Goal: Transaction & Acquisition: Purchase product/service

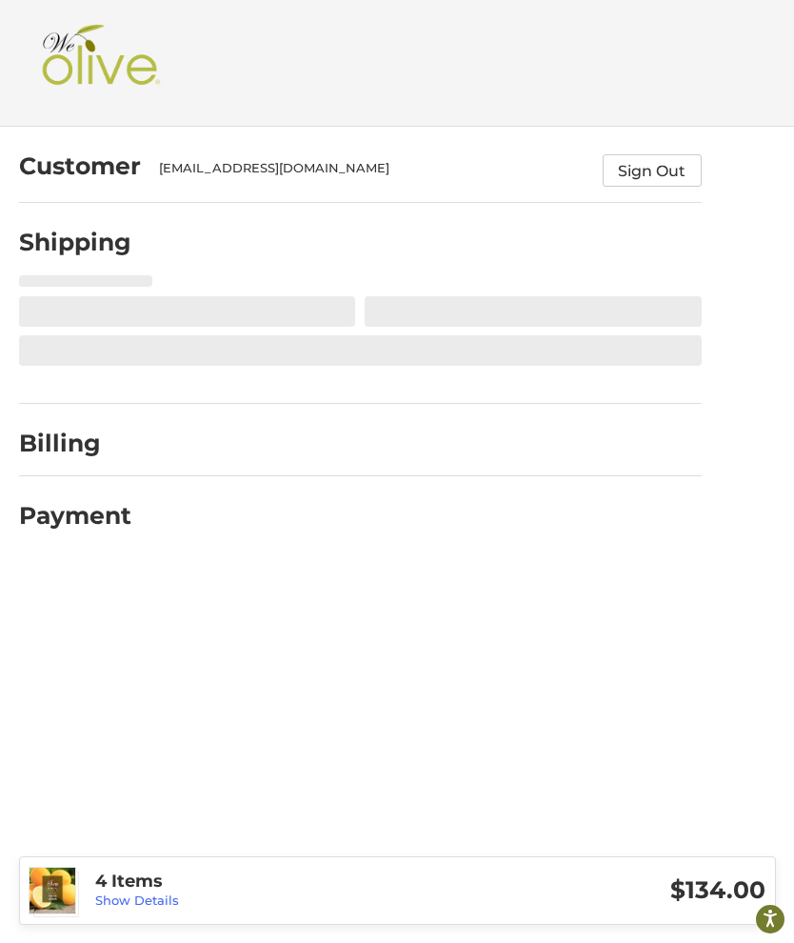
select select "**"
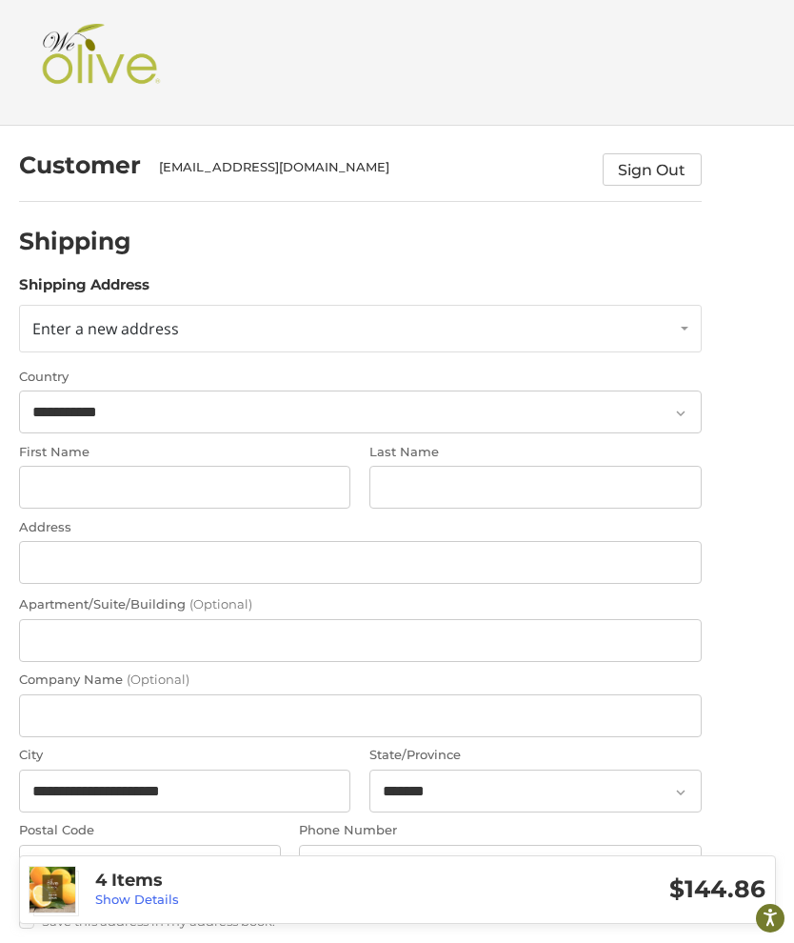
scroll to position [1, 0]
click at [207, 340] on link "Enter a new address" at bounding box center [360, 329] width 683 height 48
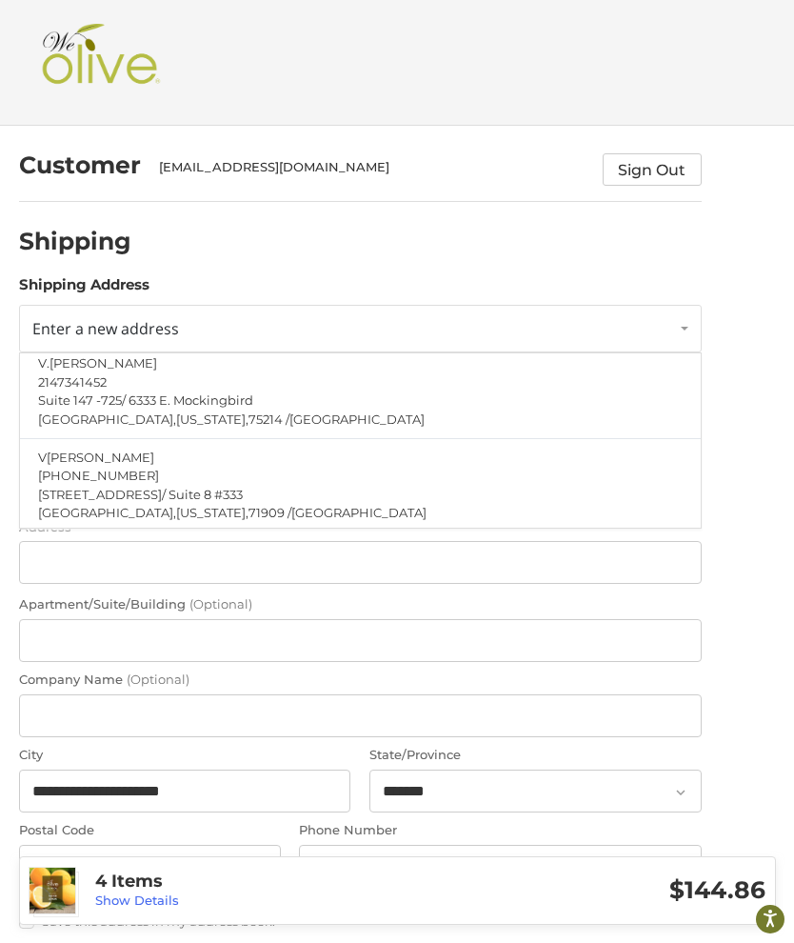
scroll to position [139, 0]
click at [124, 493] on span "[STREET_ADDRESS]" at bounding box center [100, 494] width 124 height 15
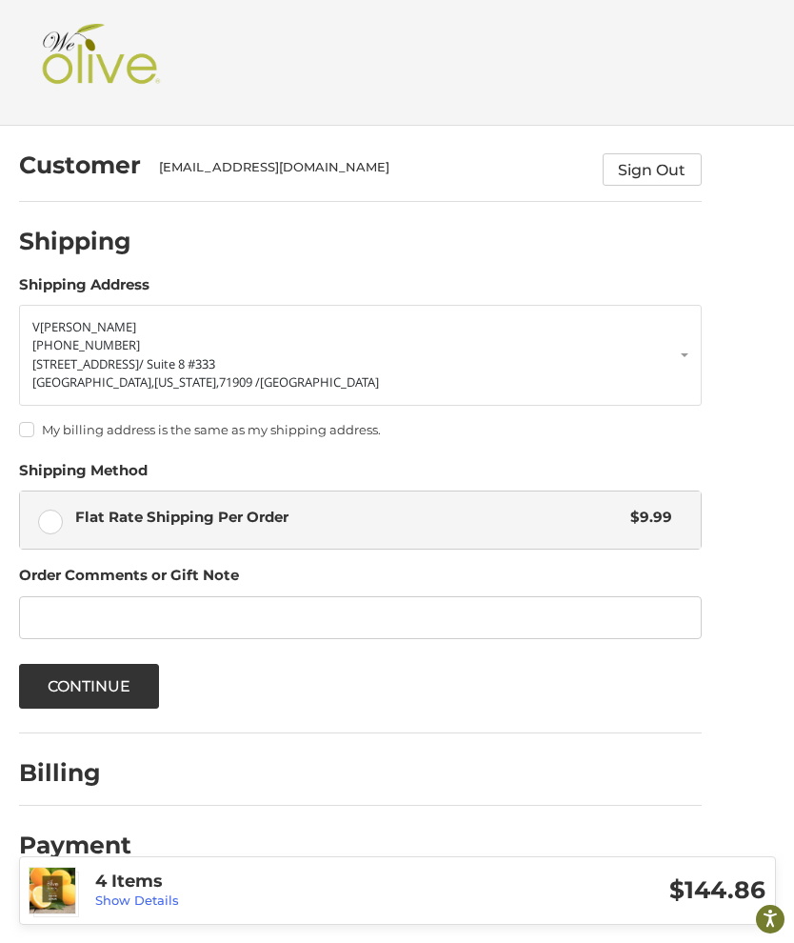
click at [139, 358] on span "/ Suite 8 #333" at bounding box center [177, 363] width 76 height 17
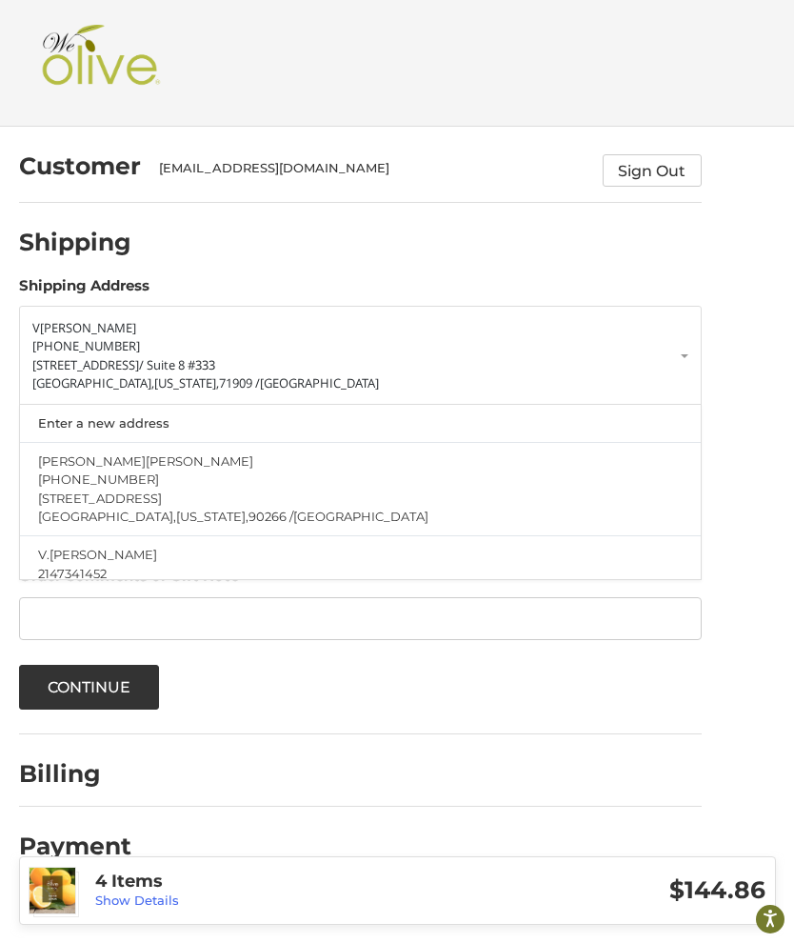
scroll to position [0, 0]
click at [695, 358] on link "V Higgins 214-734-1452 4501 N. Hwy 7 / Suite 8 #333 Hot Springs Village, Arkans…" at bounding box center [360, 356] width 683 height 101
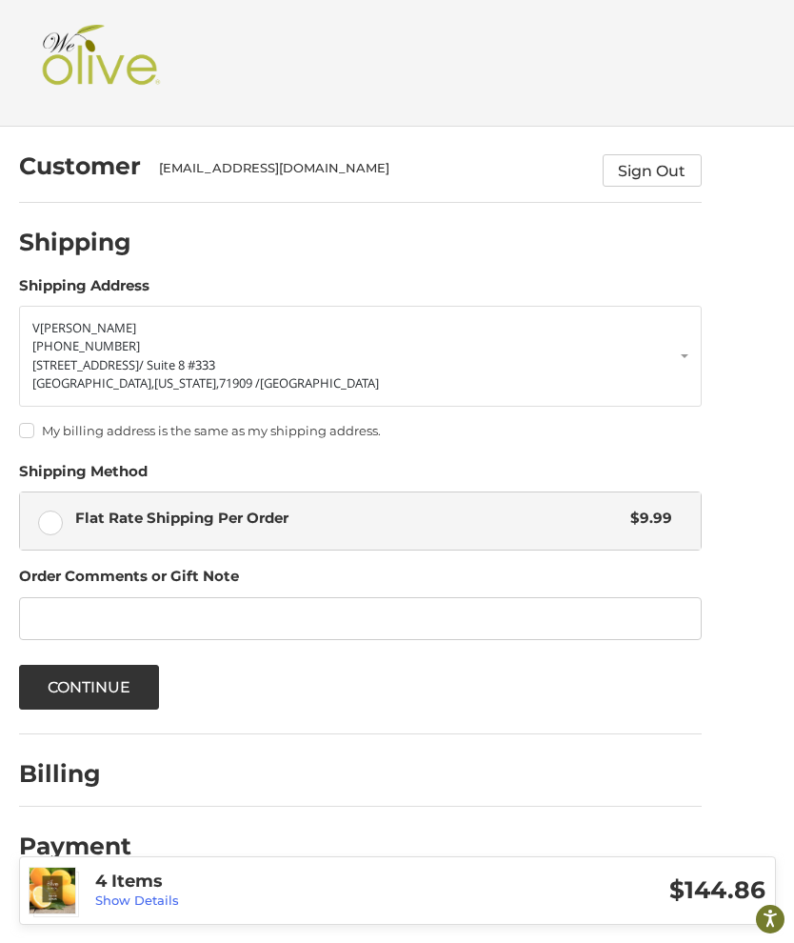
click at [219, 374] on span "71909 /" at bounding box center [239, 382] width 41 height 17
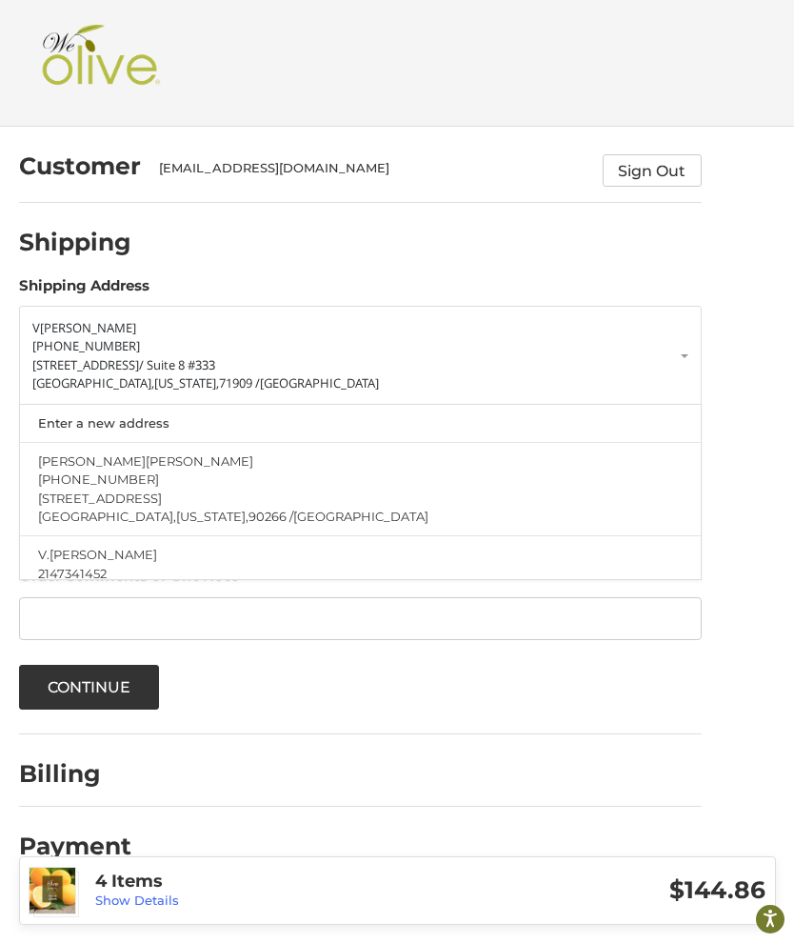
click at [133, 425] on link "Enter a new address" at bounding box center [360, 423] width 663 height 37
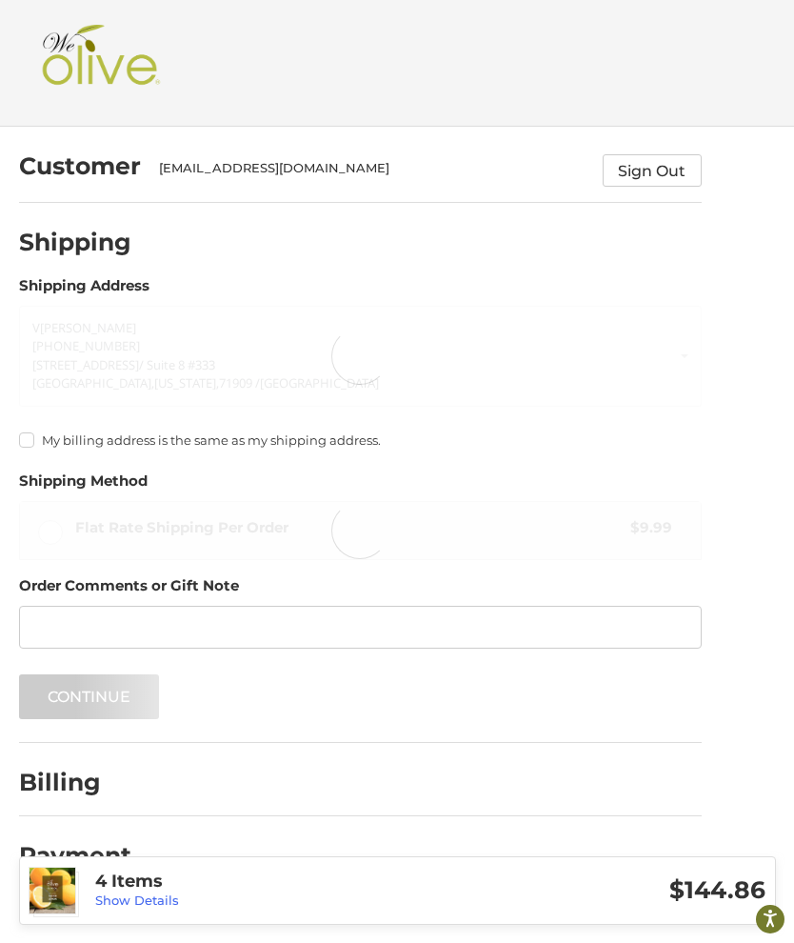
select select "**"
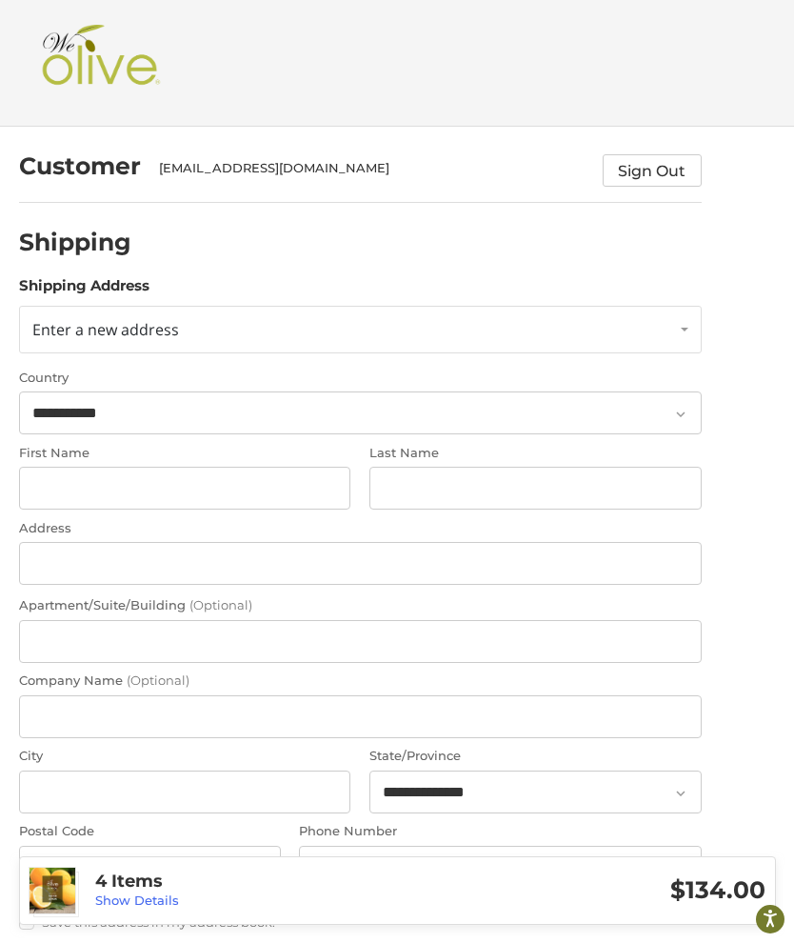
click at [193, 337] on link "Enter a new address" at bounding box center [360, 330] width 683 height 48
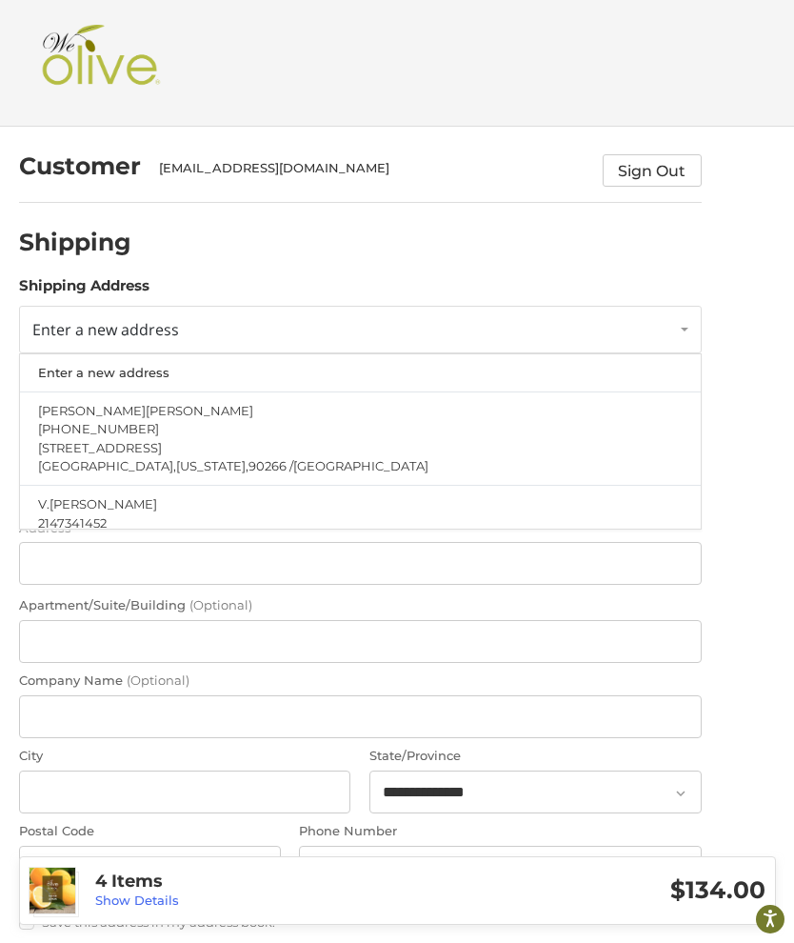
scroll to position [2, 0]
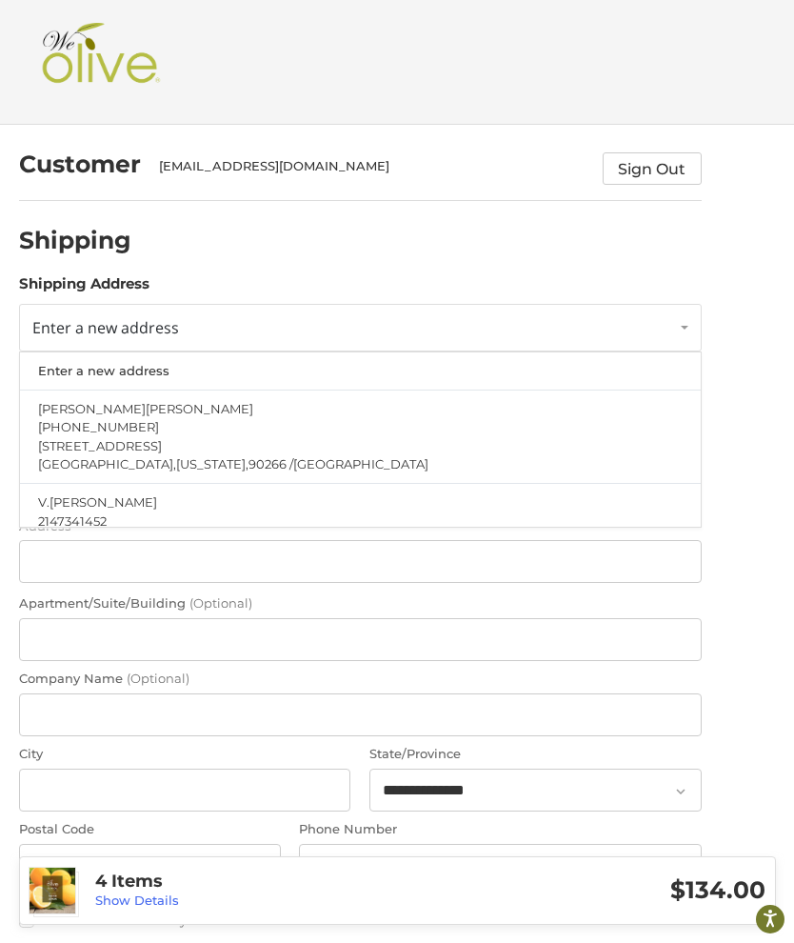
click at [90, 318] on span "Enter a new address" at bounding box center [105, 327] width 147 height 21
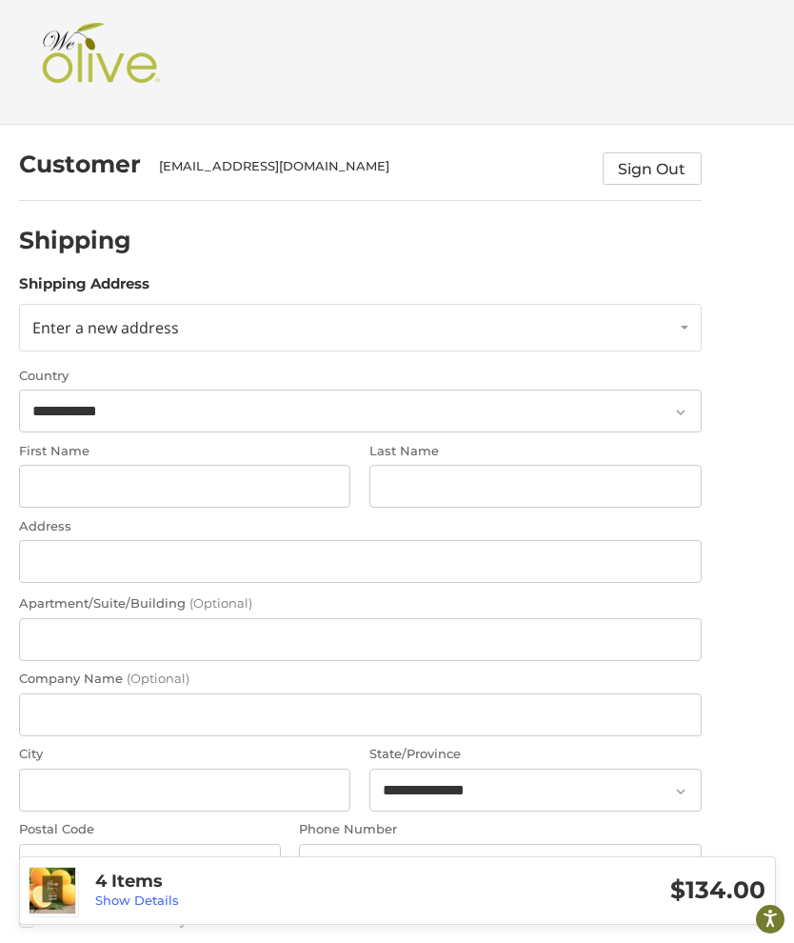
click at [72, 326] on span "Enter a new address" at bounding box center [105, 327] width 147 height 21
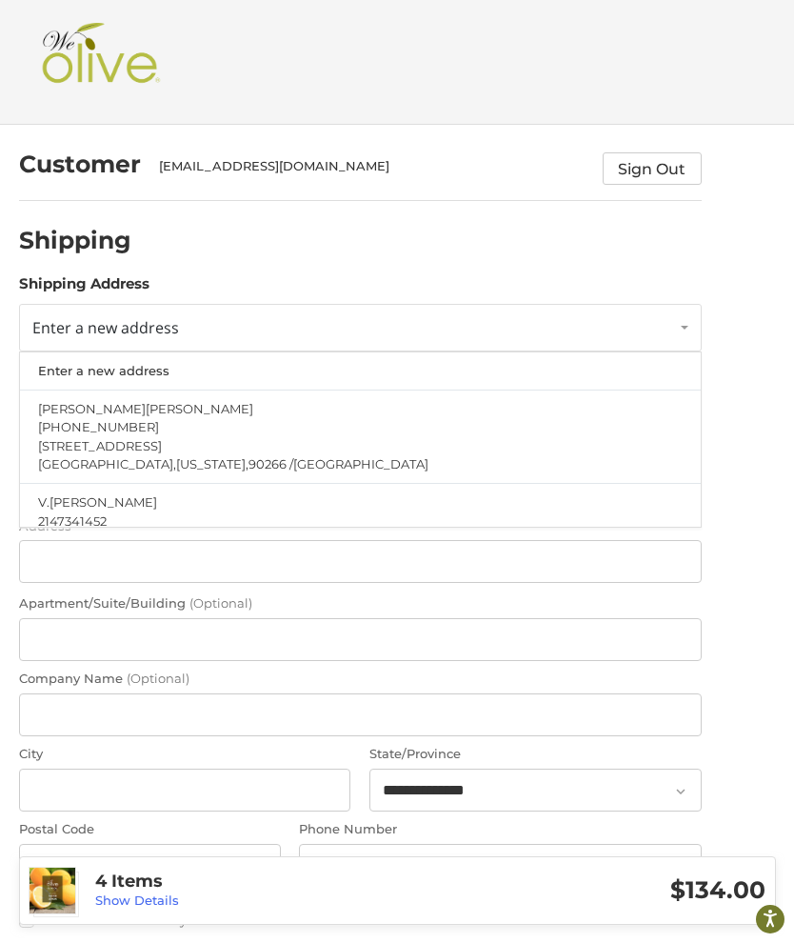
click at [68, 358] on link "Enter a new address" at bounding box center [360, 370] width 663 height 37
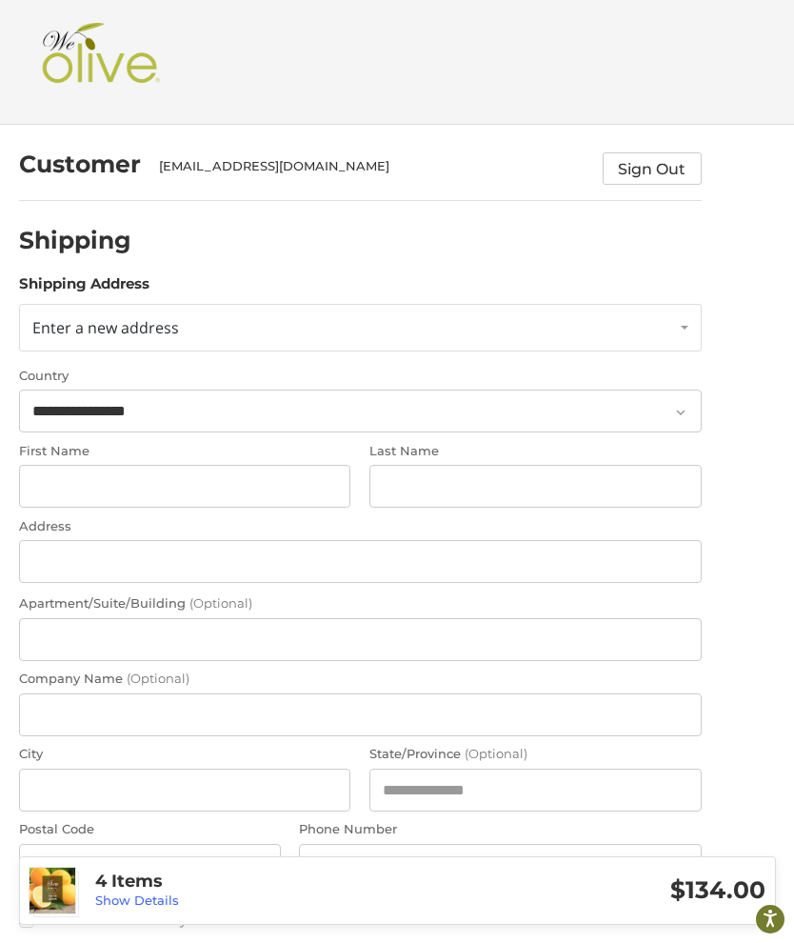
click at [200, 336] on link "Enter a new address" at bounding box center [360, 328] width 683 height 48
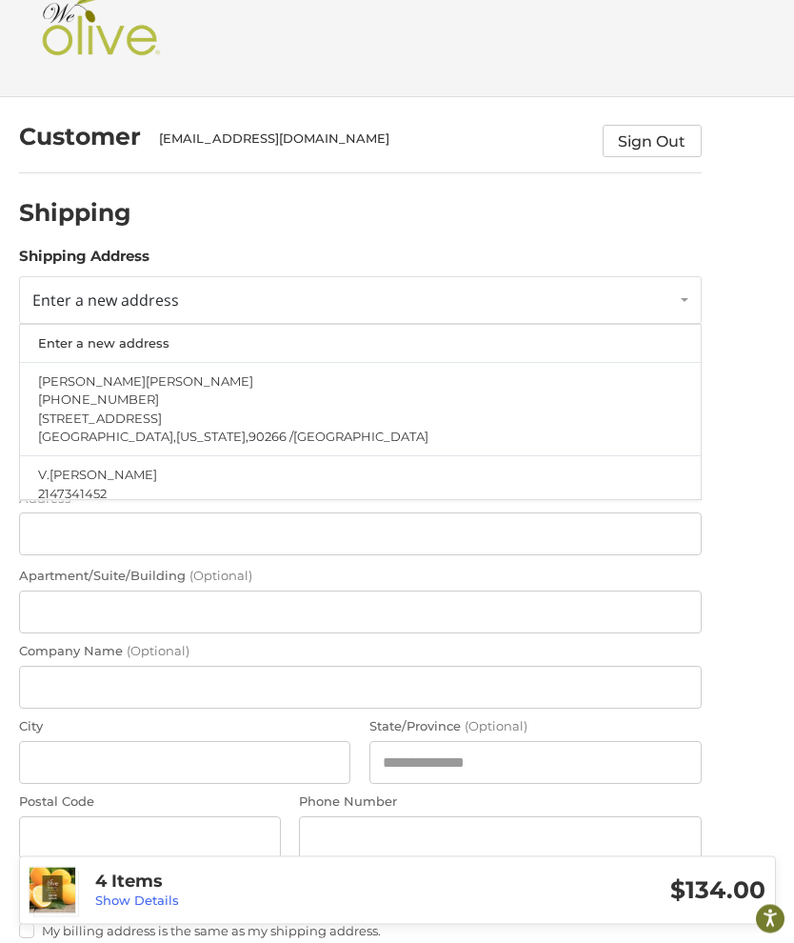
scroll to position [0, 0]
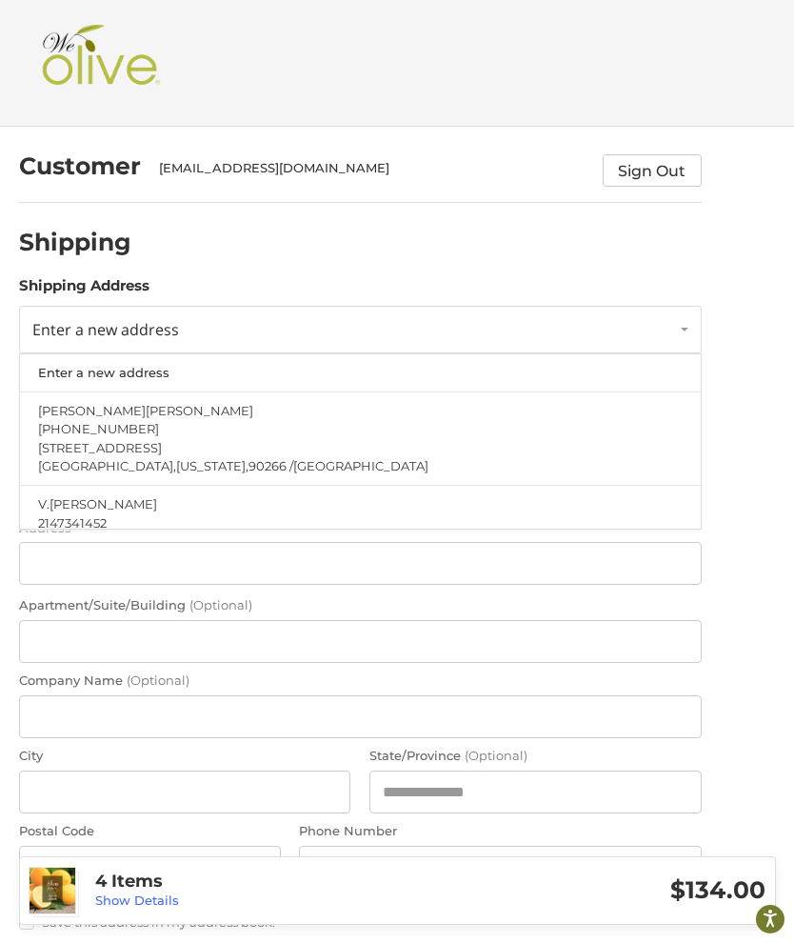
click at [198, 333] on link "Enter a new address" at bounding box center [360, 330] width 683 height 48
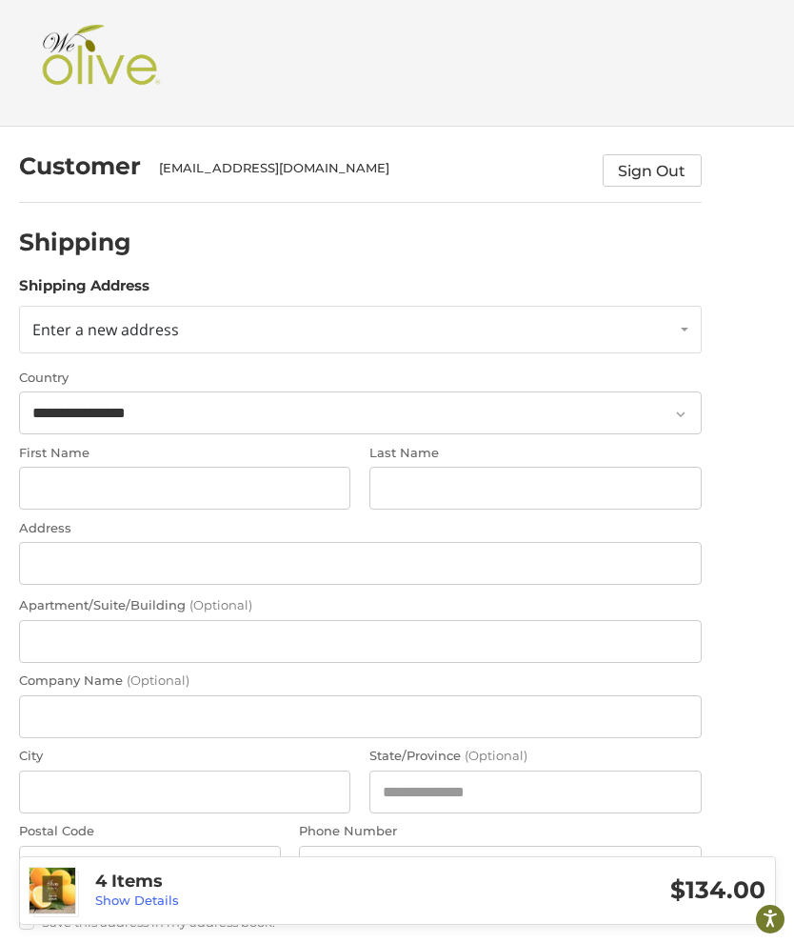
click at [61, 345] on link "Enter a new address" at bounding box center [360, 330] width 683 height 48
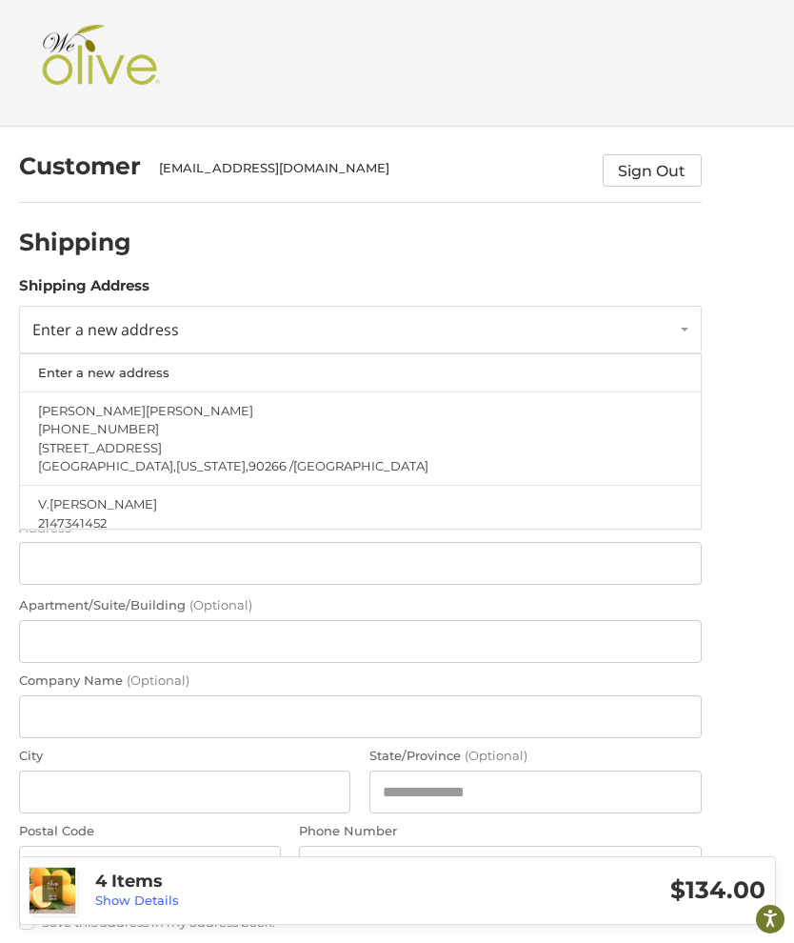
click at [10, 894] on div "**********" at bounding box center [361, 632] width 702 height 528
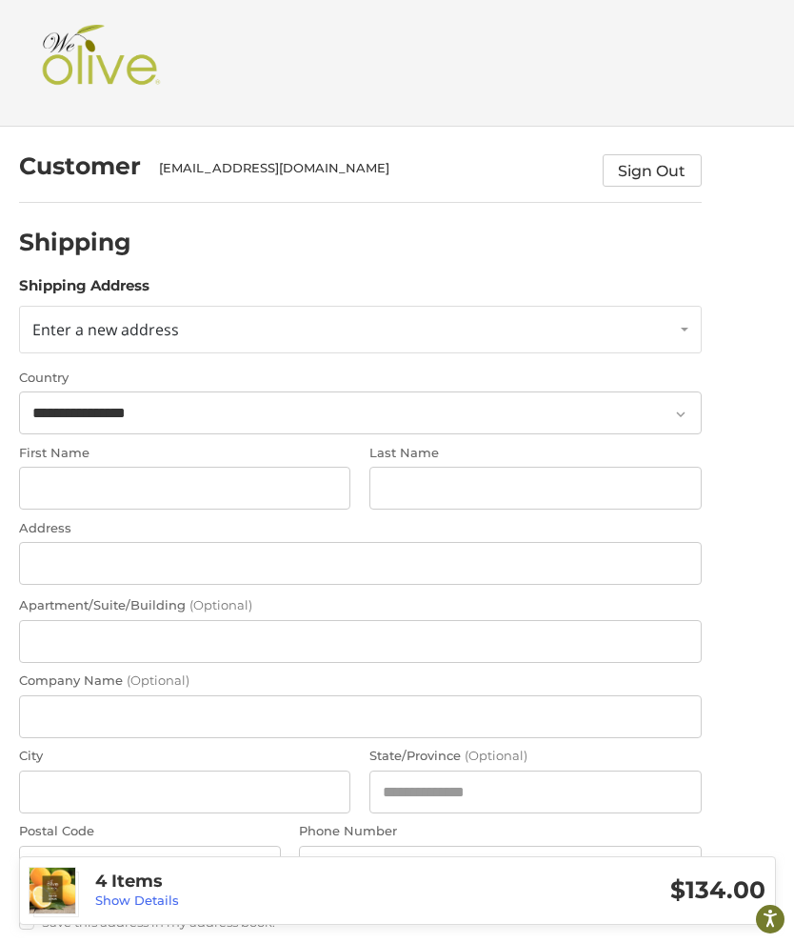
click at [51, 907] on img at bounding box center [53, 890] width 46 height 46
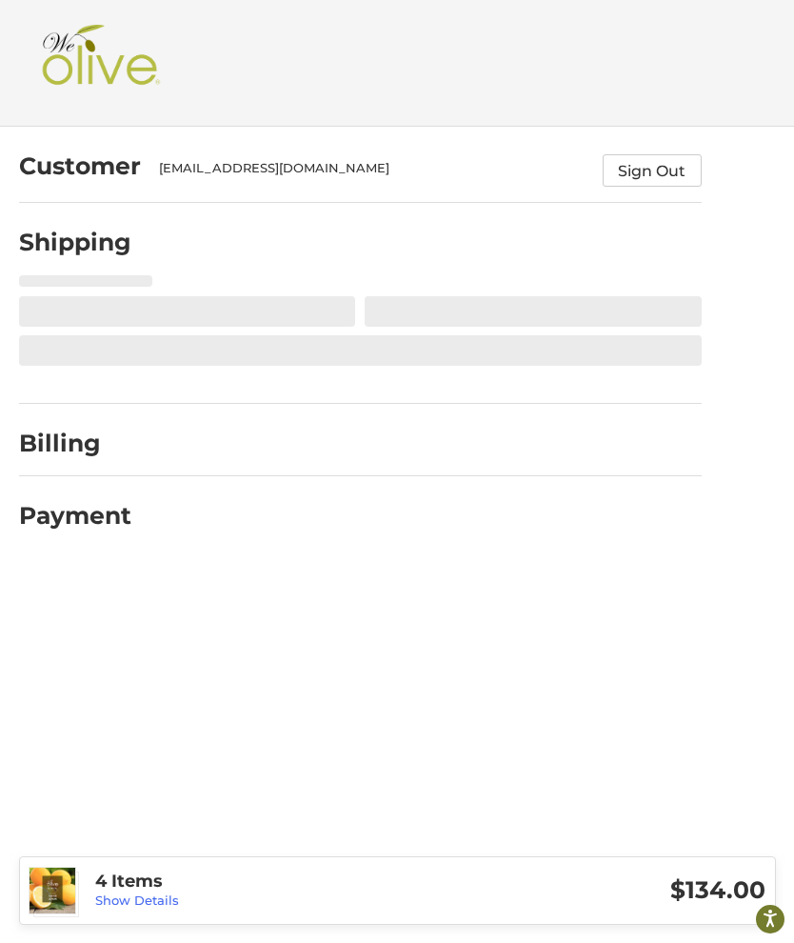
select select "**"
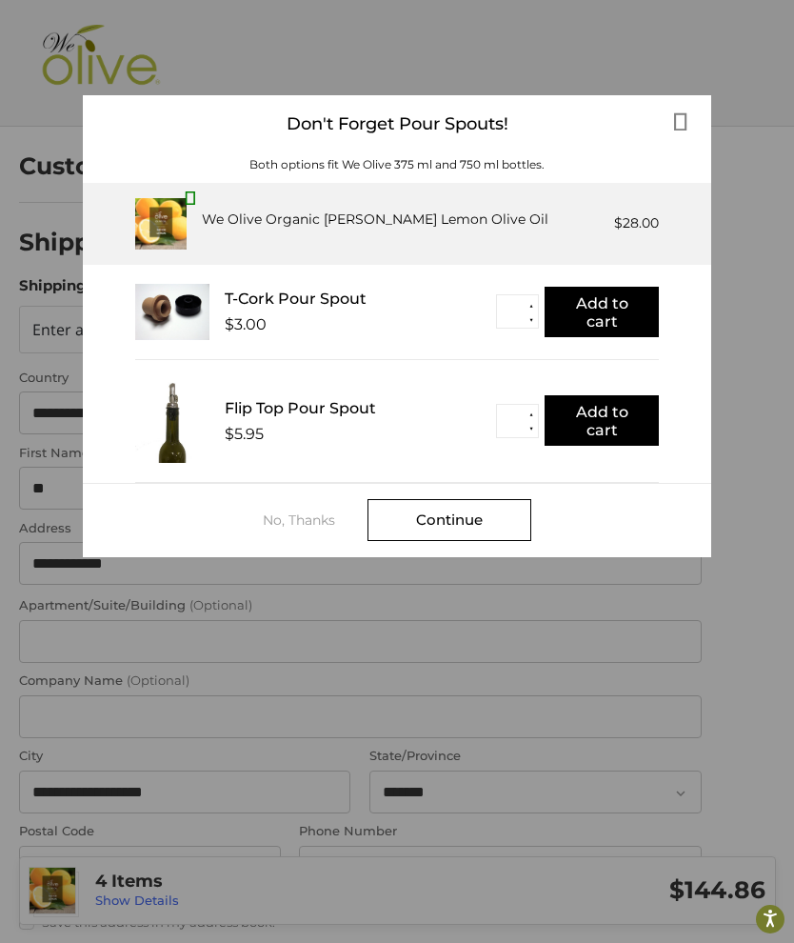
click at [293, 527] on div "No, Thanks" at bounding box center [315, 519] width 105 height 15
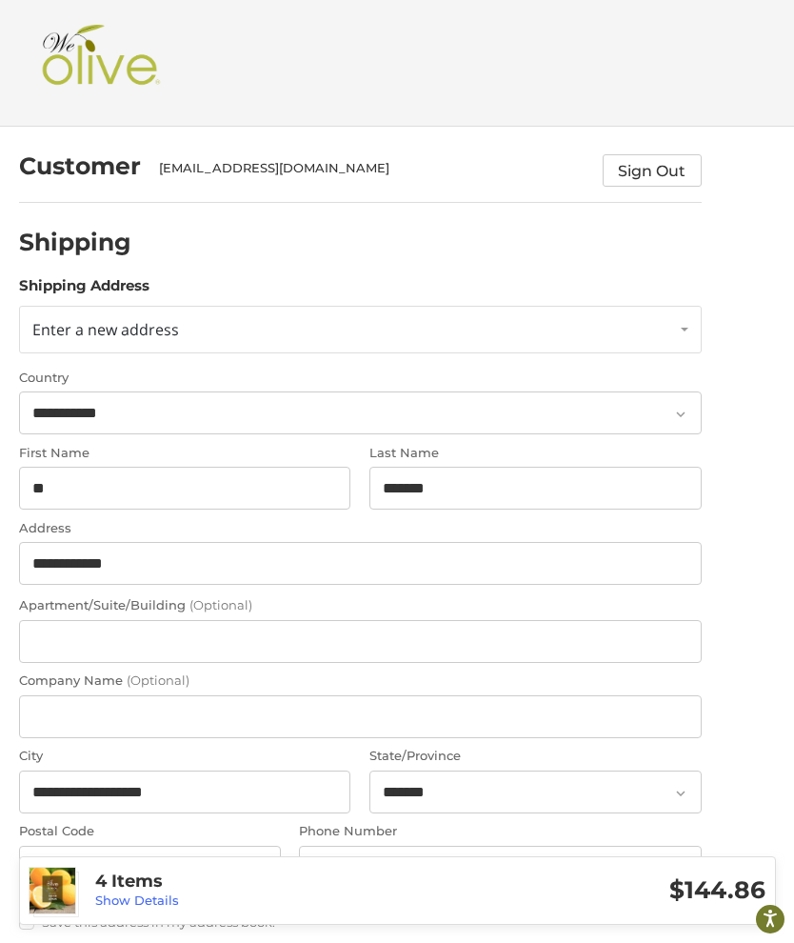
click at [91, 332] on span "Enter a new address" at bounding box center [105, 329] width 147 height 21
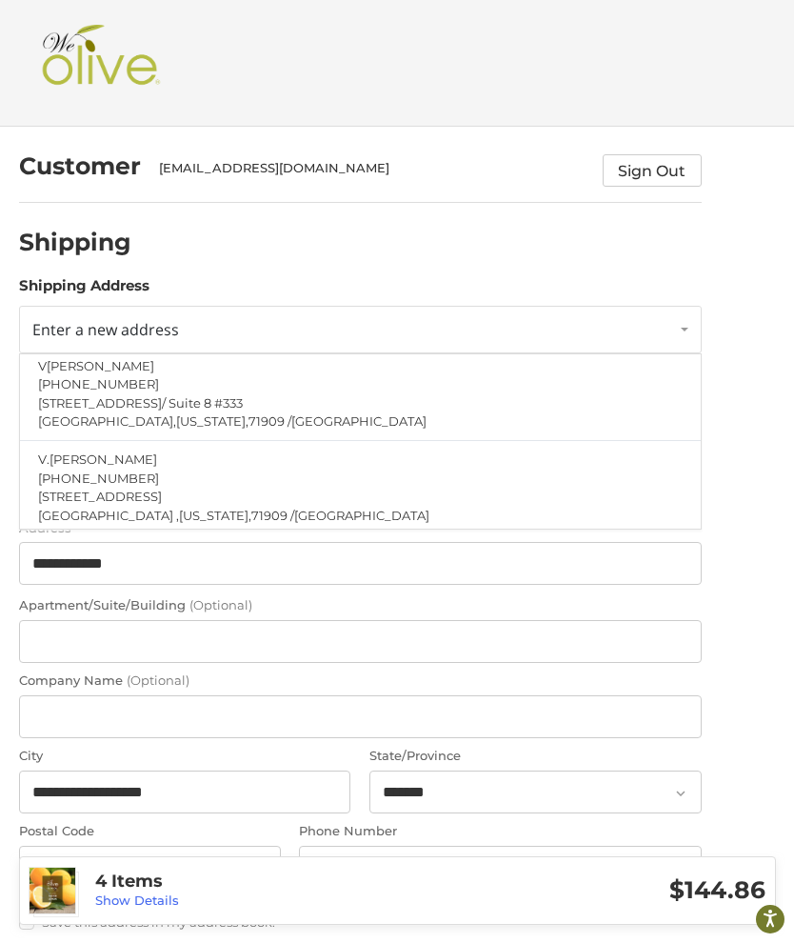
scroll to position [231, 0]
click at [103, 488] on p "[STREET_ADDRESS]" at bounding box center [360, 497] width 644 height 19
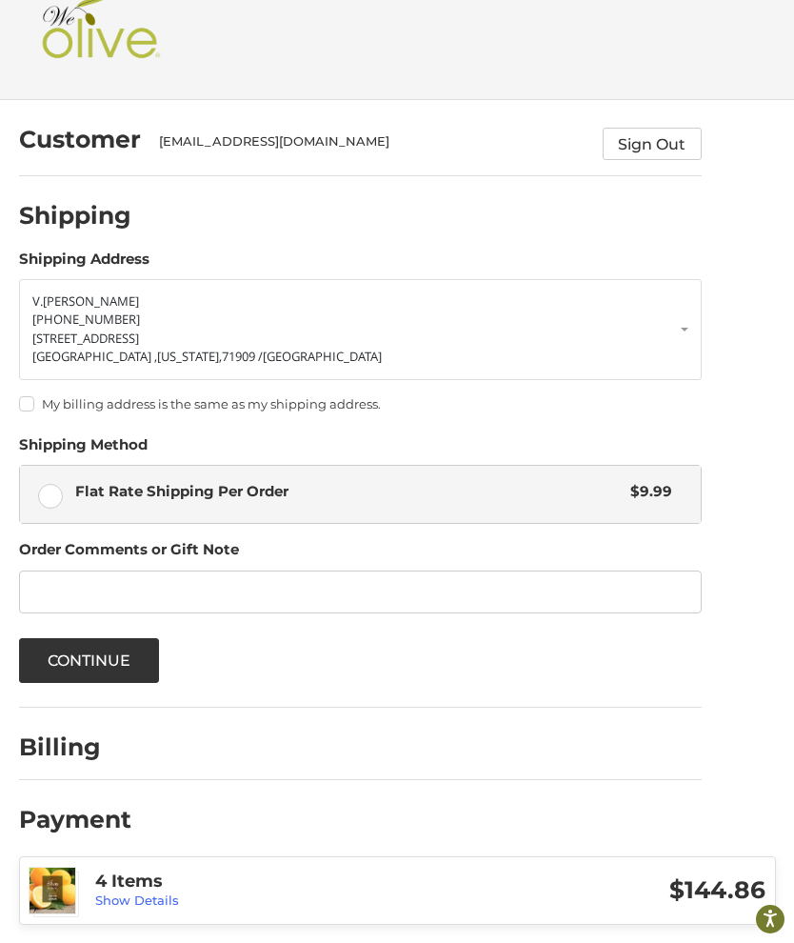
scroll to position [26, 0]
click at [117, 752] on h2 "Billing" at bounding box center [74, 748] width 111 height 30
click at [117, 665] on button "Continue" at bounding box center [89, 661] width 141 height 45
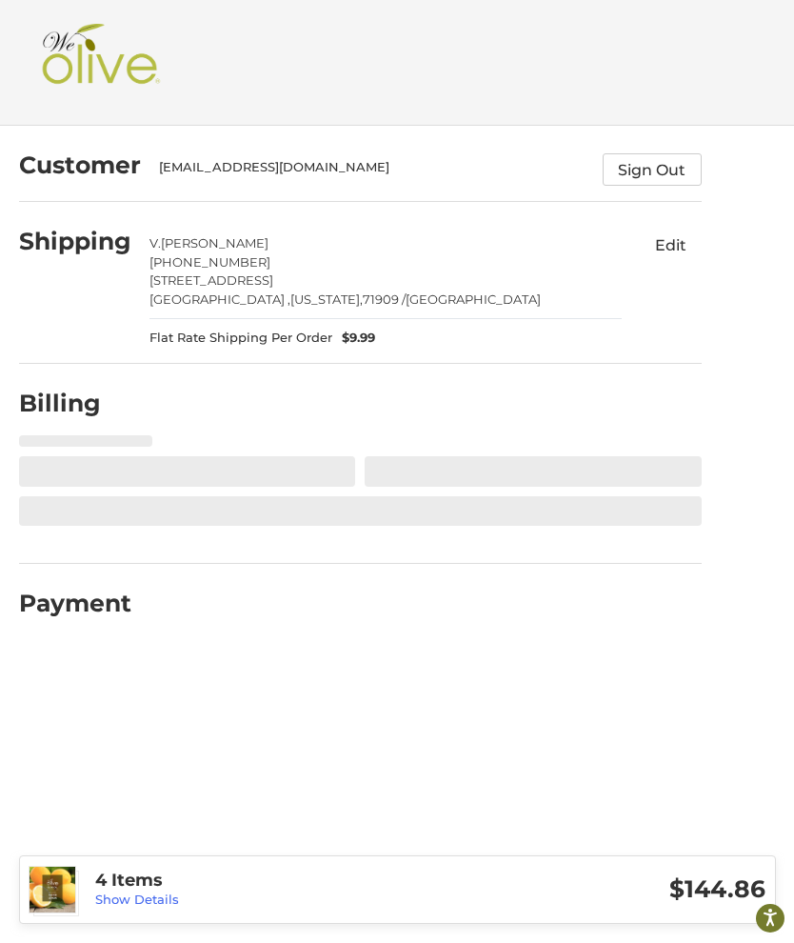
select select "**"
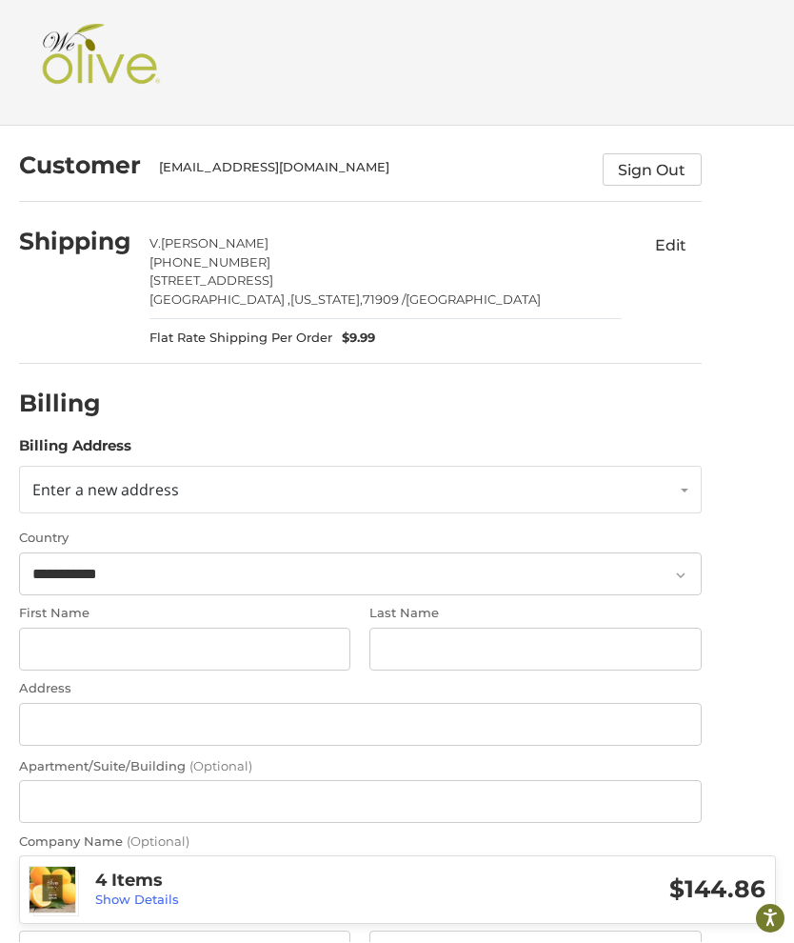
scroll to position [1, 0]
click at [136, 487] on span "Enter a new address" at bounding box center [105, 489] width 147 height 21
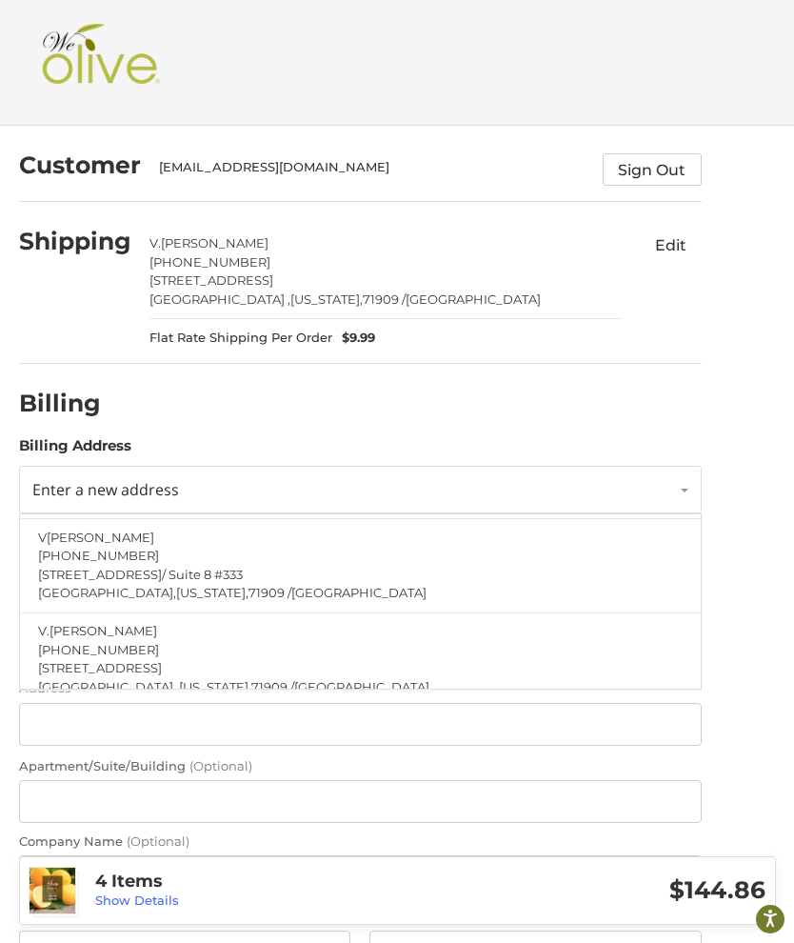
scroll to position [223, 0]
click at [175, 569] on span "/ Suite 8 #333" at bounding box center [202, 572] width 81 height 15
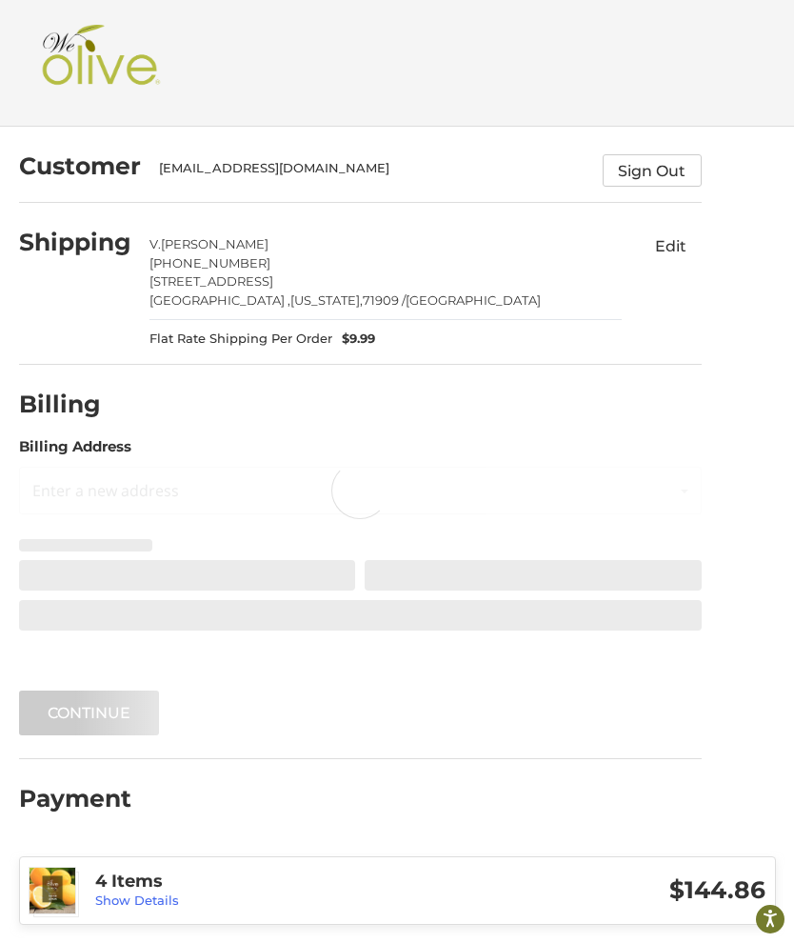
scroll to position [0, 0]
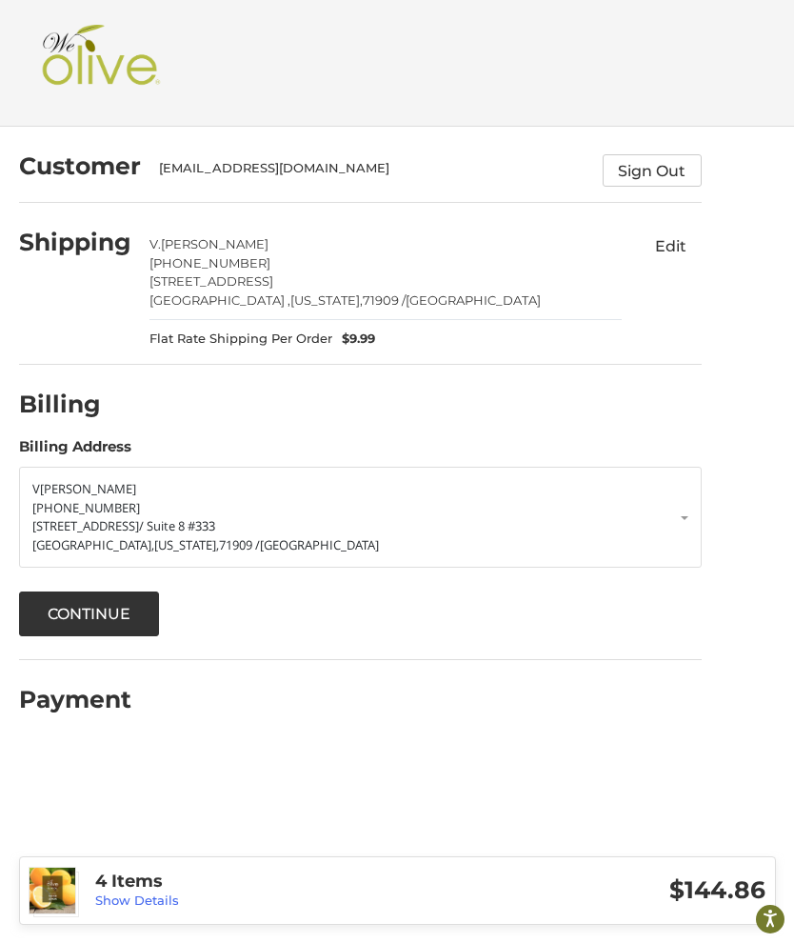
click at [97, 609] on button "Continue" at bounding box center [89, 613] width 141 height 45
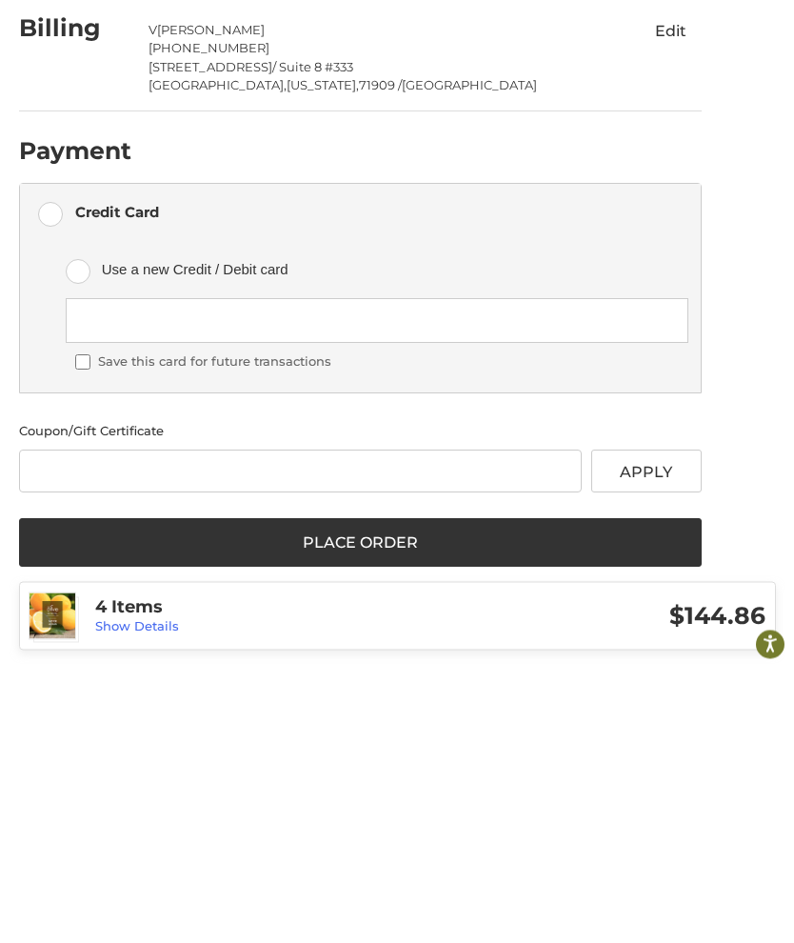
scroll to position [115, 0]
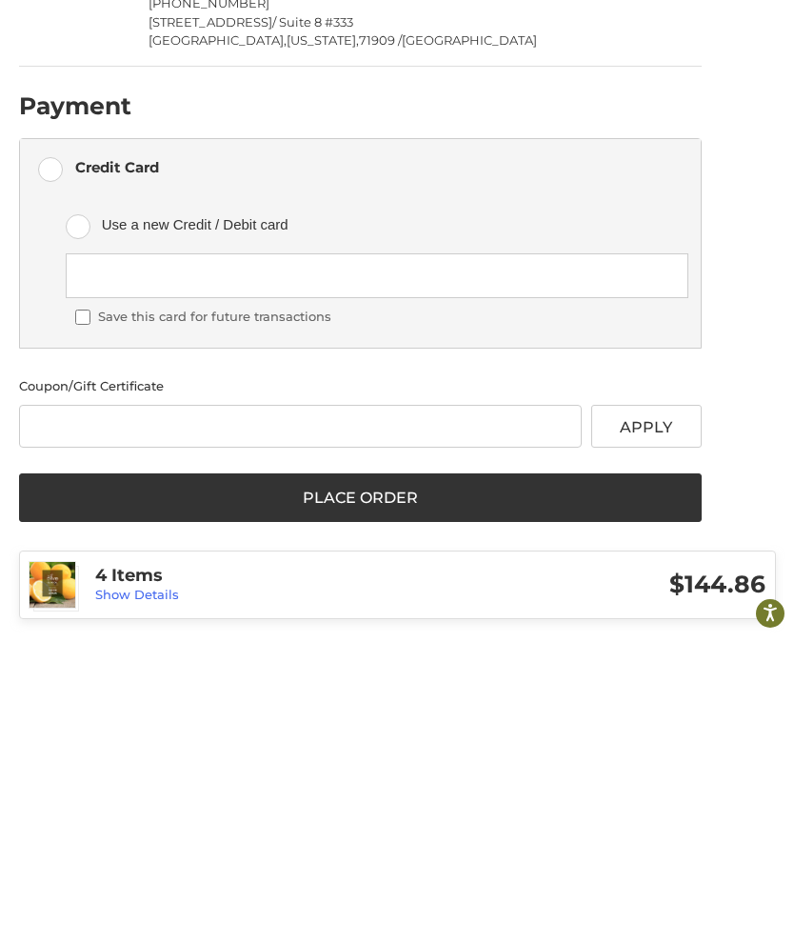
click at [373, 779] on button "Place Order" at bounding box center [360, 804] width 683 height 50
